Goal: Transaction & Acquisition: Purchase product/service

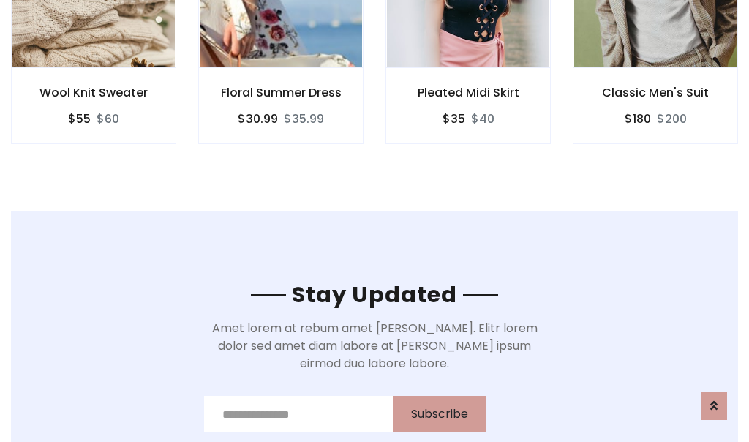
scroll to position [2203, 0]
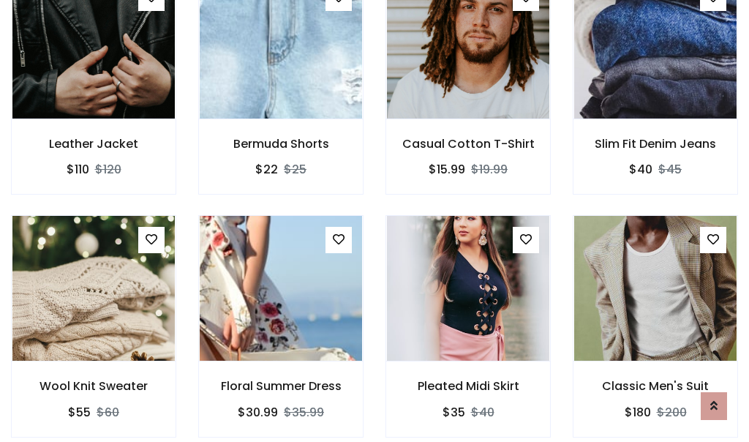
click at [375, 221] on div "Pleated Midi Skirt $35 $40" at bounding box center [468, 336] width 187 height 242
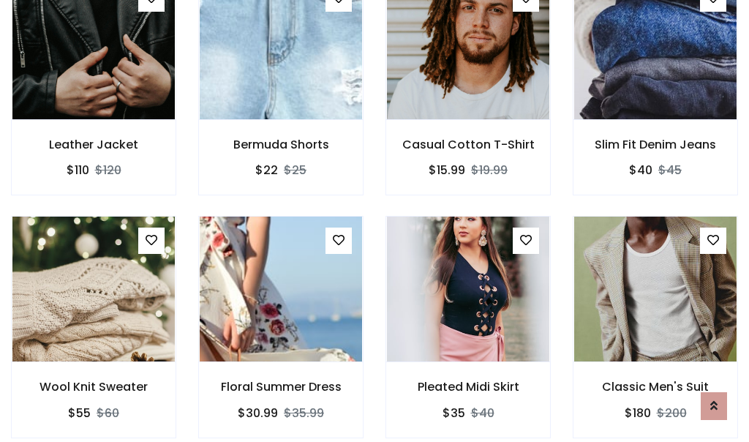
click at [375, 221] on div "Pleated Midi Skirt $35 $40" at bounding box center [468, 337] width 187 height 242
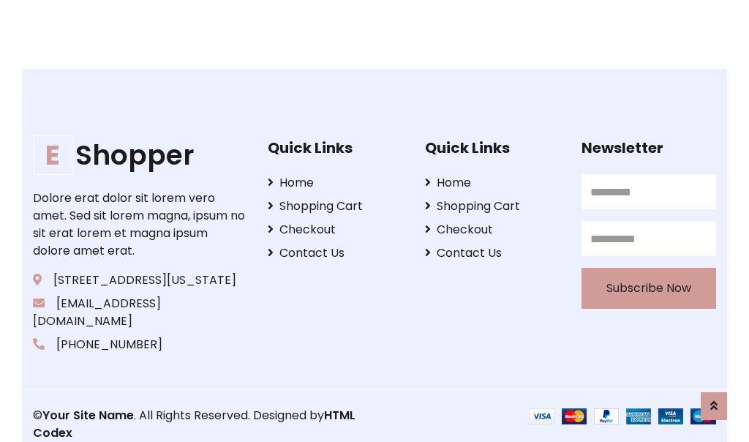
scroll to position [2785, 0]
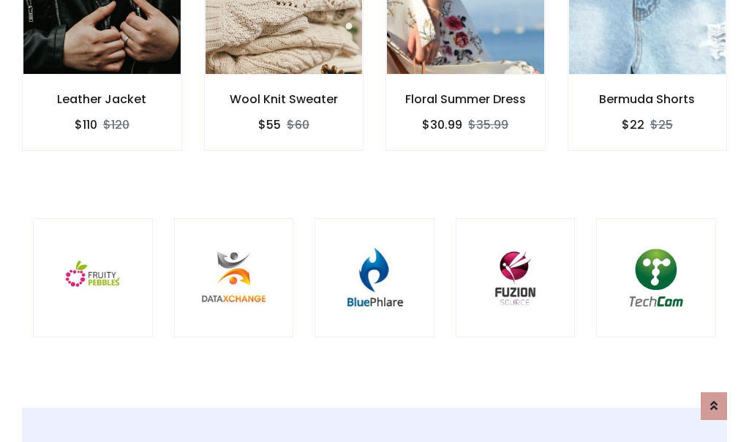
click at [375, 220] on div at bounding box center [375, 278] width 120 height 120
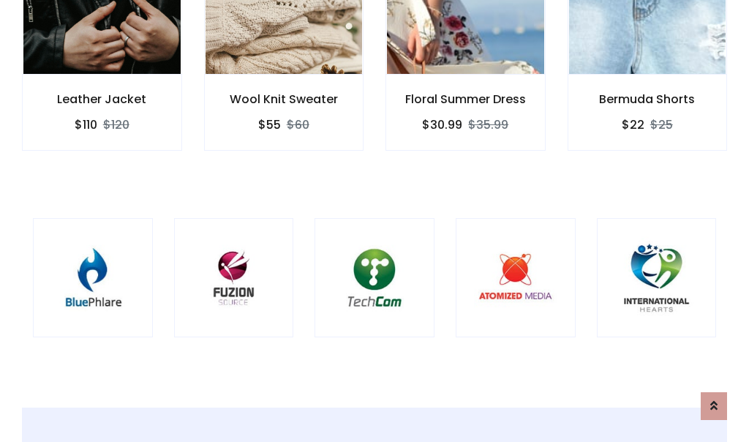
click at [375, 220] on div at bounding box center [375, 278] width 120 height 120
click at [375, 221] on div at bounding box center [375, 278] width 120 height 120
click at [375, 220] on div at bounding box center [375, 278] width 120 height 120
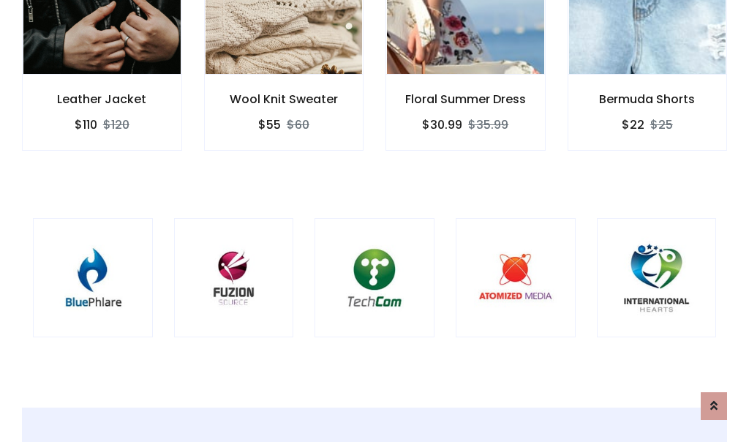
click at [375, 220] on div at bounding box center [375, 278] width 120 height 120
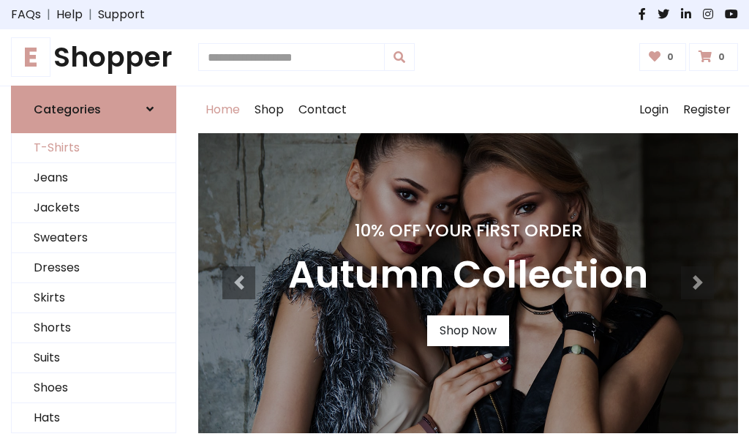
click at [94, 148] on link "T-Shirts" at bounding box center [94, 148] width 164 height 30
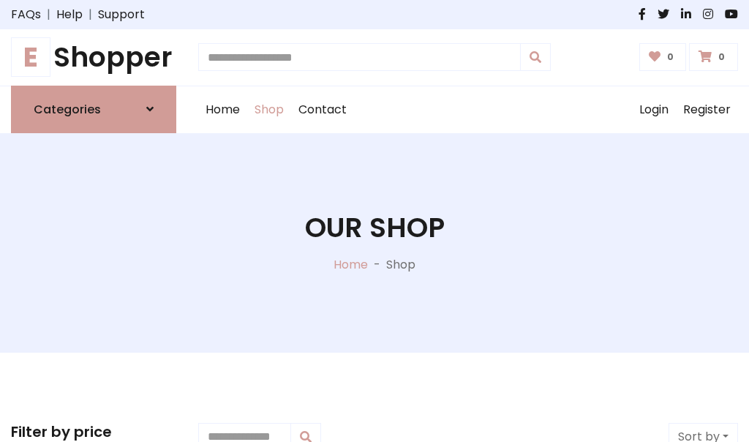
scroll to position [587, 0]
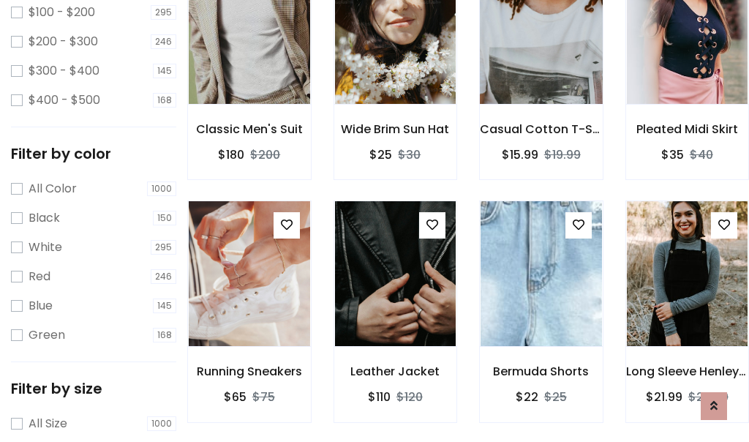
scroll to position [0, 0]
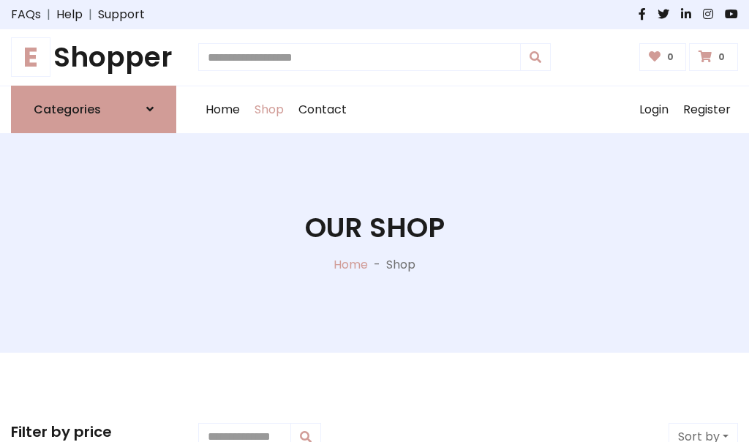
click at [94, 57] on h1 "E Shopper" at bounding box center [93, 57] width 165 height 33
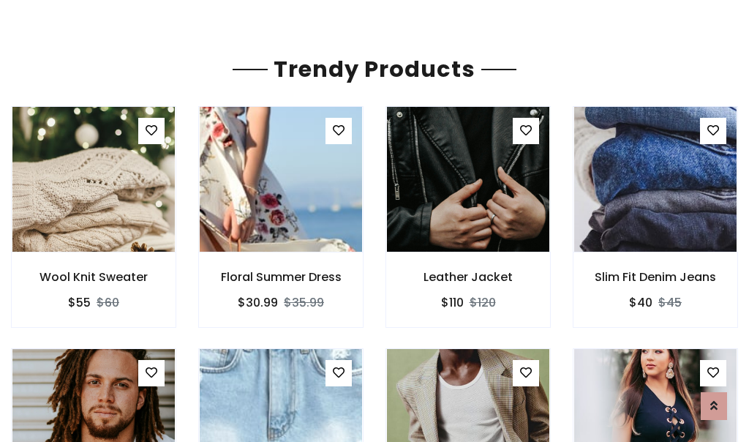
scroll to position [86, 0]
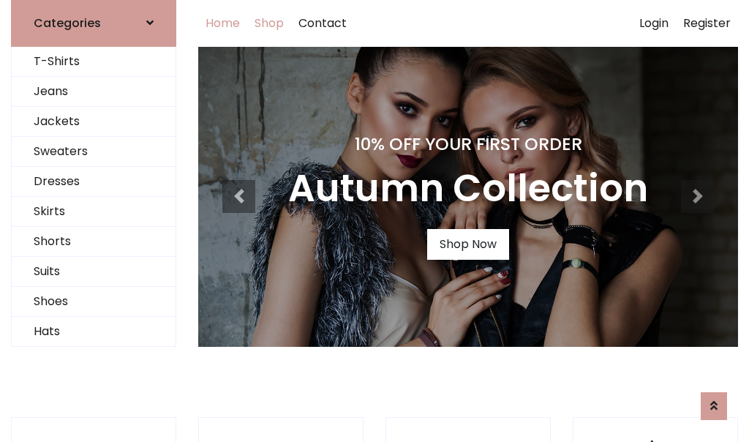
click at [270, 23] on link "Shop" at bounding box center [269, 23] width 44 height 47
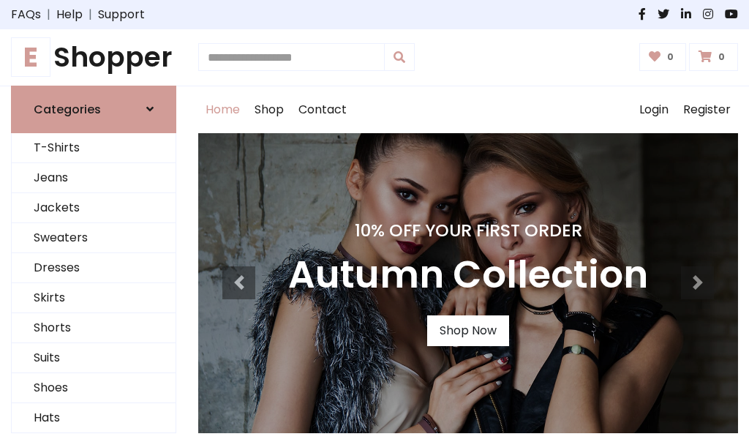
scroll to position [480, 0]
